Goal: Task Accomplishment & Management: Contribute content

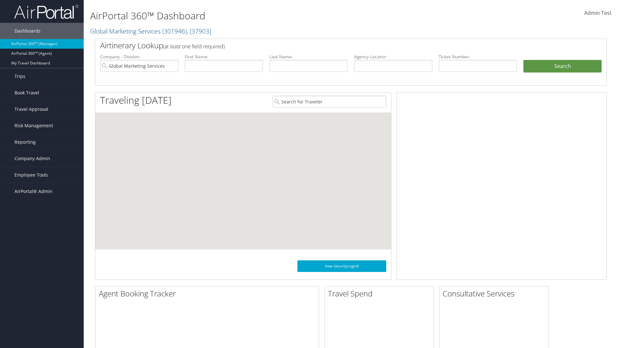
click at [42, 158] on span "Company Admin" at bounding box center [32, 158] width 36 height 16
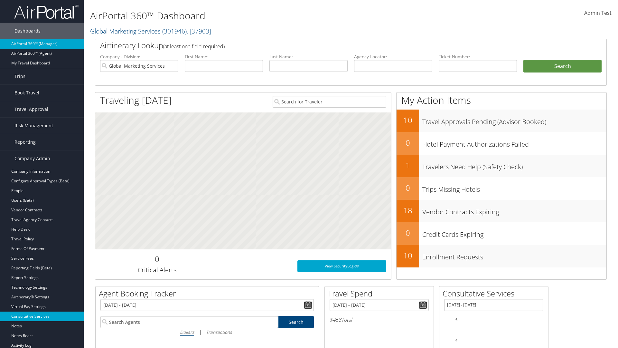
click at [42, 316] on link "Consultative Services" at bounding box center [42, 316] width 84 height 10
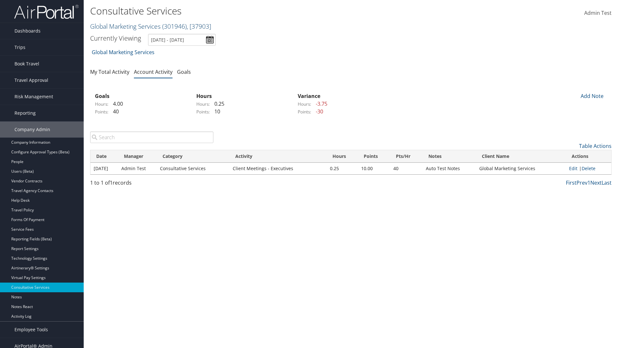
click at [125, 26] on link "Global Marketing Services ( 301946 ) , [ 37903 ]" at bounding box center [150, 26] width 121 height 9
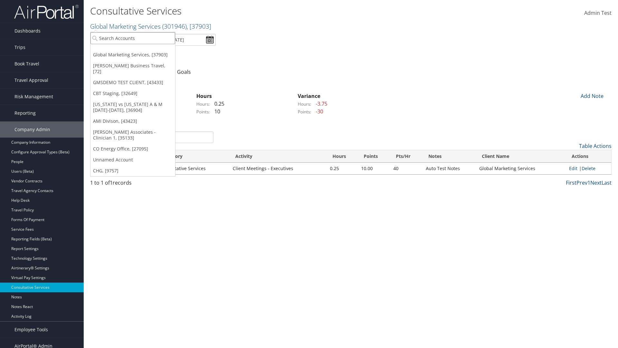
click at [133, 38] on input "search" at bounding box center [132, 38] width 85 height 12
type input "CBTSTG"
click at [133, 50] on div "CBT Staging (CBTSTG), [32649]" at bounding box center [133, 50] width 92 height 6
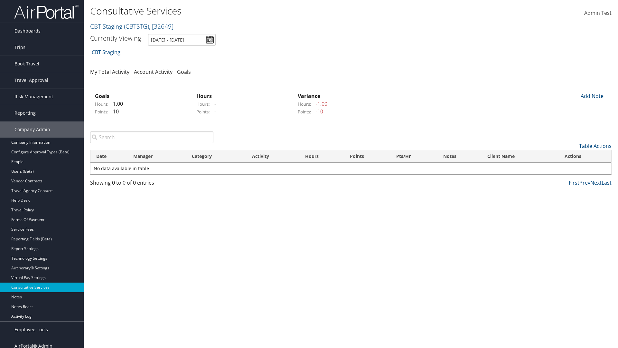
click at [110, 71] on link "My Total Activity" at bounding box center [109, 71] width 39 height 7
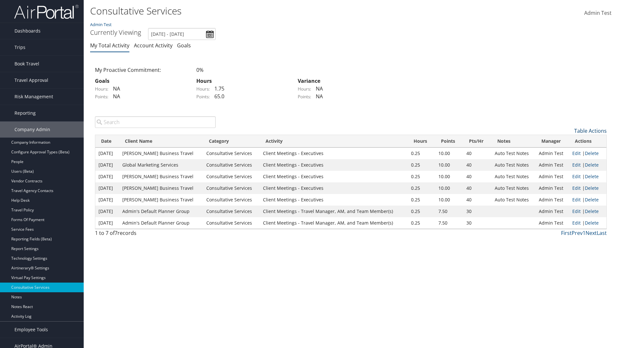
click at [591, 130] on link "Table Actions" at bounding box center [591, 130] width 33 height 7
click at [564, 140] on link "New Record" at bounding box center [564, 140] width 85 height 11
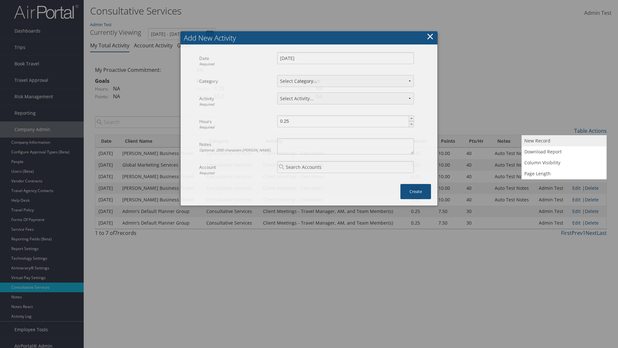
select select "1"
click at [346, 138] on textarea "Notes Optional. 2000 characters [PERSON_NAME]." at bounding box center [345, 146] width 137 height 16
type textarea "Au"
select select "227-1"
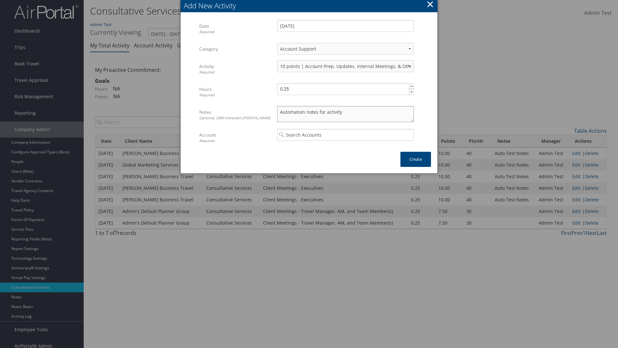
type textarea "Automation notes for activity"
click at [346, 135] on input "search" at bounding box center [345, 135] width 137 height 12
click at [346, 147] on div "CBT Staging (CBTSTG)" at bounding box center [346, 147] width 134 height 6
type input "CBT Staging"
click at [416, 159] on button "Create" at bounding box center [416, 159] width 31 height 15
